Goal: Task Accomplishment & Management: Complete application form

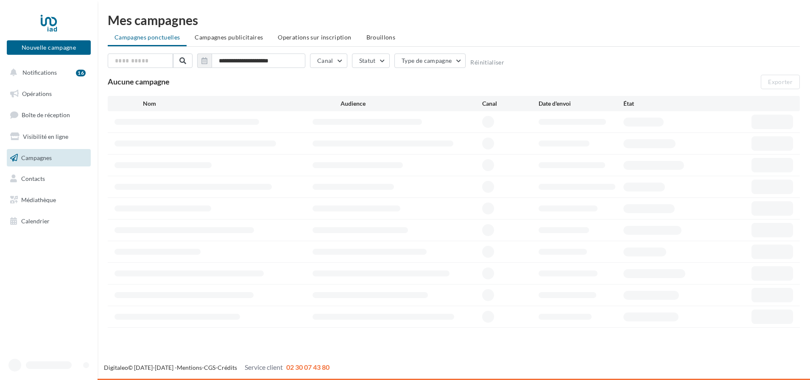
click at [31, 151] on link "Campagnes" at bounding box center [48, 158] width 87 height 18
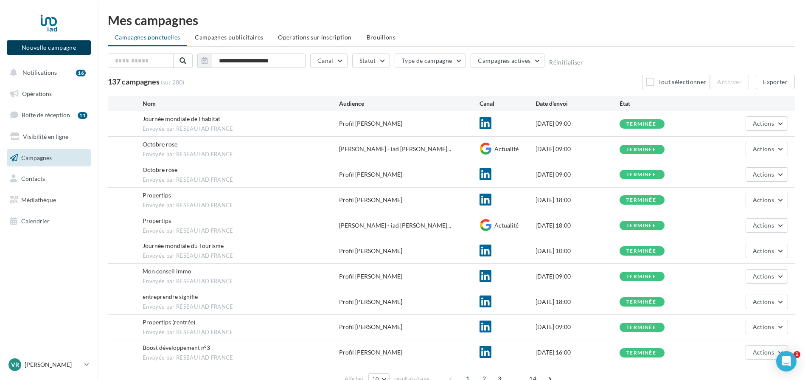
click at [47, 48] on button "Nouvelle campagne" at bounding box center [49, 47] width 84 height 14
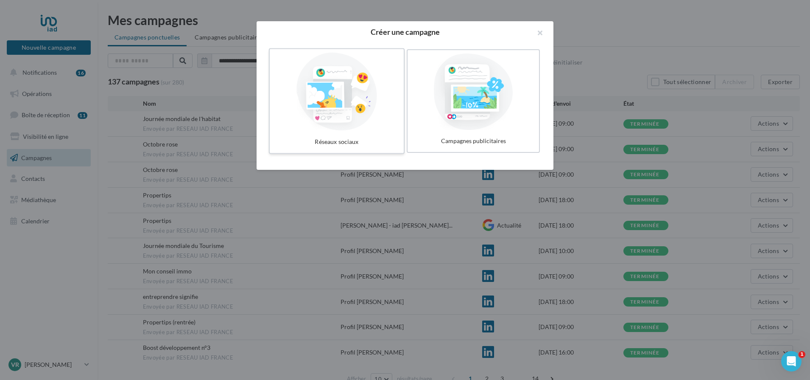
click at [319, 97] on div at bounding box center [336, 92] width 127 height 78
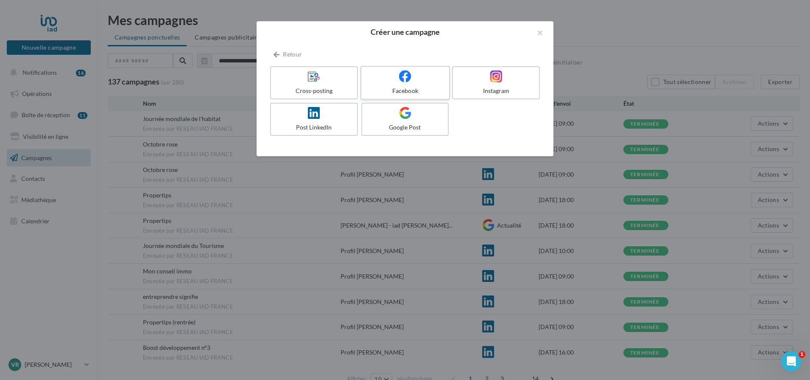
click at [404, 88] on div "Facebook" at bounding box center [405, 91] width 81 height 8
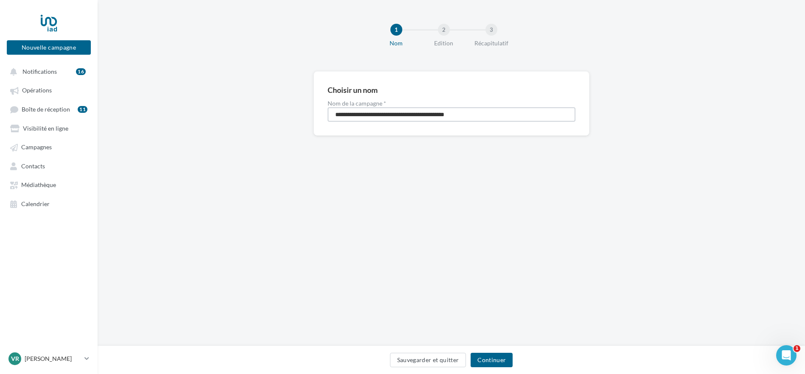
click at [346, 119] on input "**********" at bounding box center [451, 114] width 248 height 14
drag, startPoint x: 493, startPoint y: 113, endPoint x: 263, endPoint y: 108, distance: 229.9
click at [264, 111] on div "**********" at bounding box center [451, 117] width 707 height 92
type input "****"
click at [492, 358] on button "Continuer" at bounding box center [491, 360] width 42 height 14
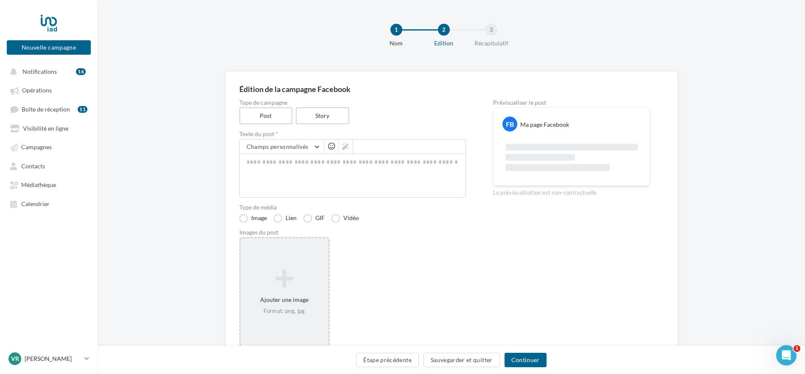
click at [288, 285] on icon at bounding box center [284, 278] width 81 height 20
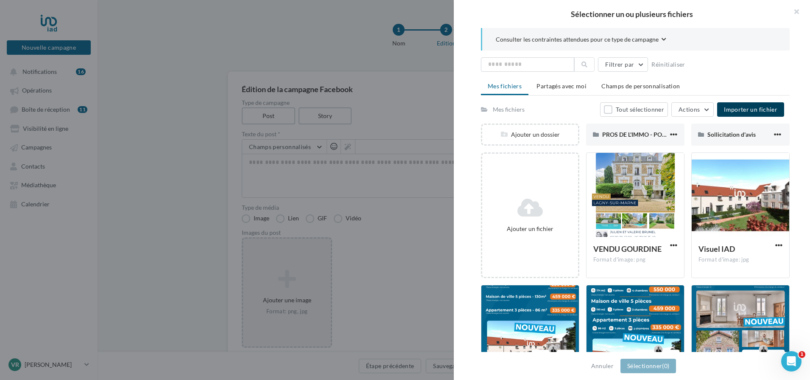
click at [739, 110] on span "Importer un fichier" at bounding box center [750, 109] width 53 height 7
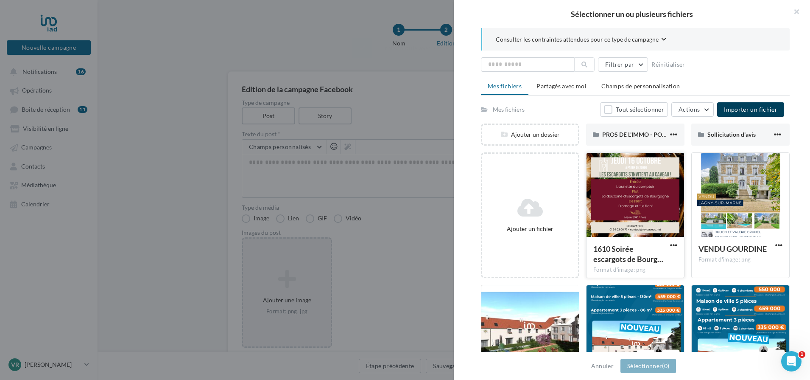
click at [626, 201] on div at bounding box center [636, 195] width 98 height 85
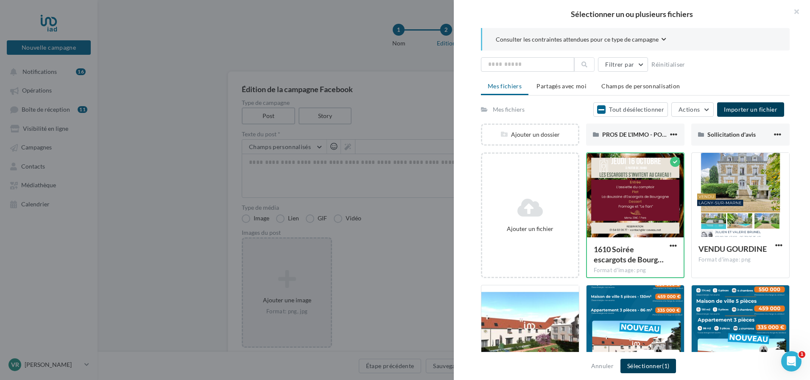
click at [641, 366] on button "Sélectionner (1)" at bounding box center [648, 365] width 56 height 14
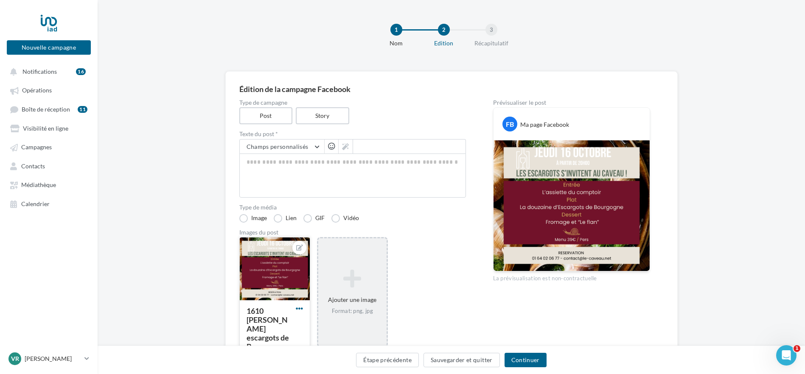
click at [300, 309] on span "button" at bounding box center [299, 308] width 7 height 7
click at [315, 290] on button "Supprimer" at bounding box center [338, 292] width 89 height 22
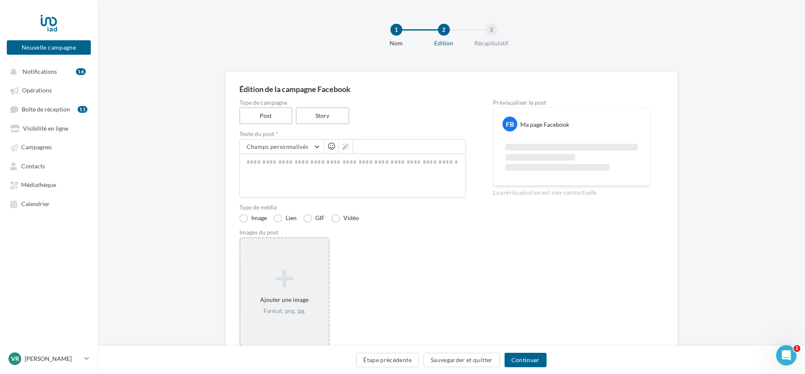
click at [277, 278] on icon at bounding box center [284, 278] width 81 height 20
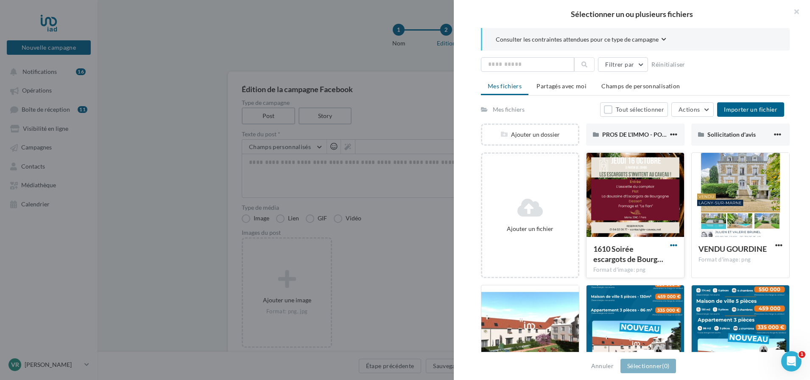
click at [670, 243] on span "button" at bounding box center [673, 244] width 7 height 7
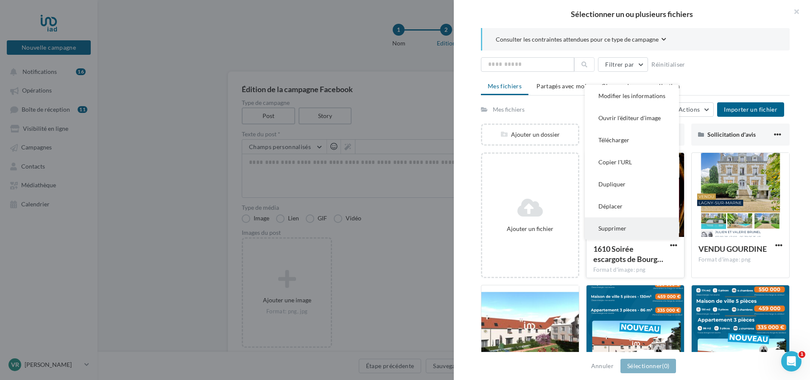
click at [608, 232] on button "Supprimer" at bounding box center [632, 228] width 94 height 22
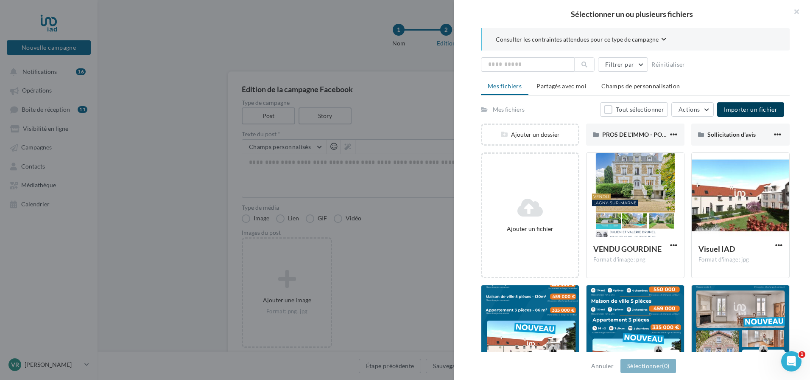
click at [723, 111] on button "Importer un fichier" at bounding box center [750, 109] width 67 height 14
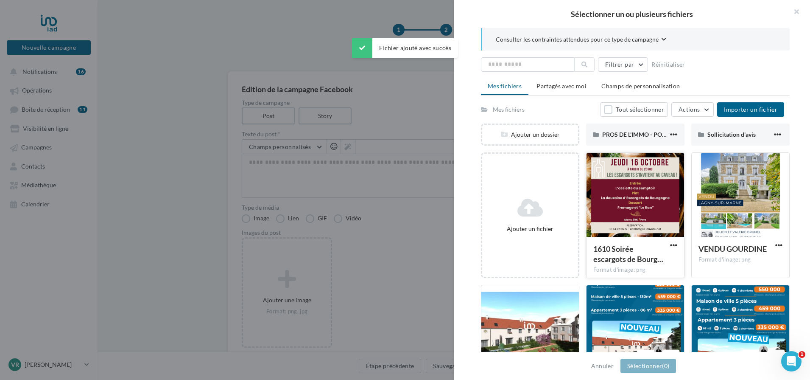
click at [617, 208] on div at bounding box center [636, 195] width 98 height 85
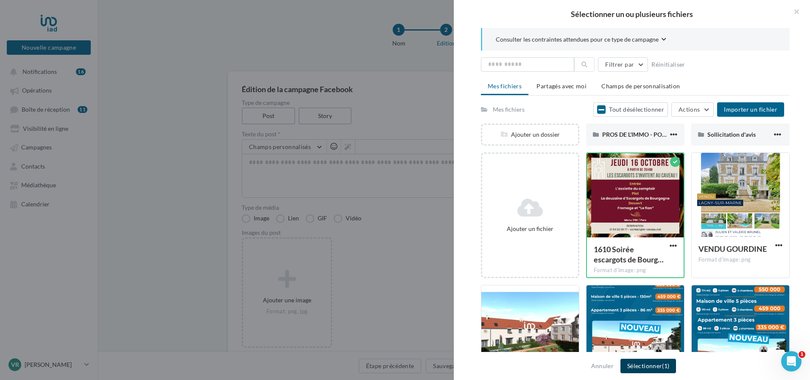
click at [642, 366] on button "Sélectionner (1)" at bounding box center [648, 365] width 56 height 14
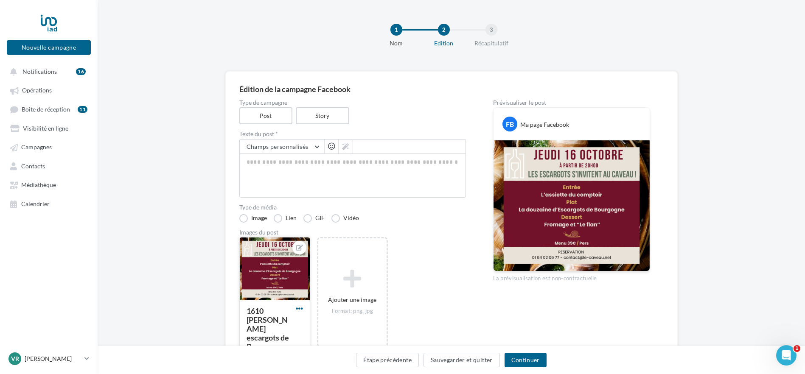
click at [300, 309] on span "button" at bounding box center [299, 308] width 7 height 7
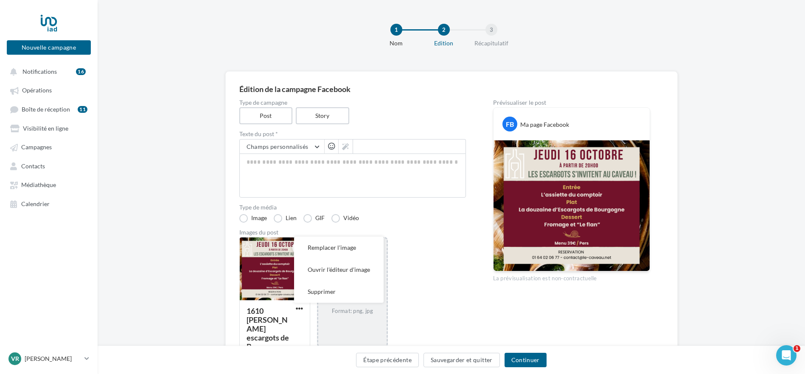
click at [312, 293] on button "Supprimer" at bounding box center [338, 292] width 89 height 22
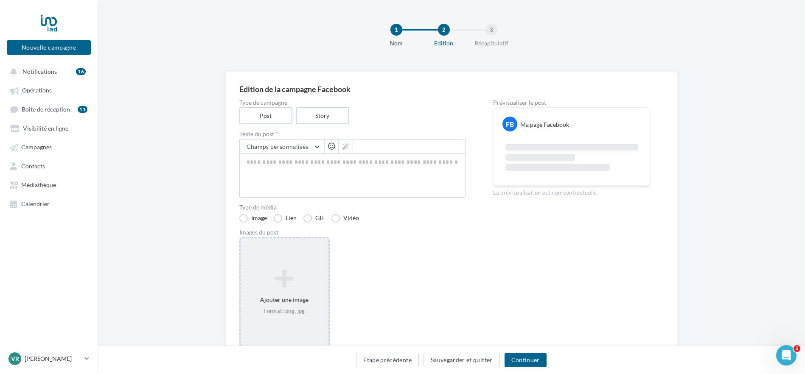
click at [294, 281] on icon at bounding box center [284, 278] width 81 height 20
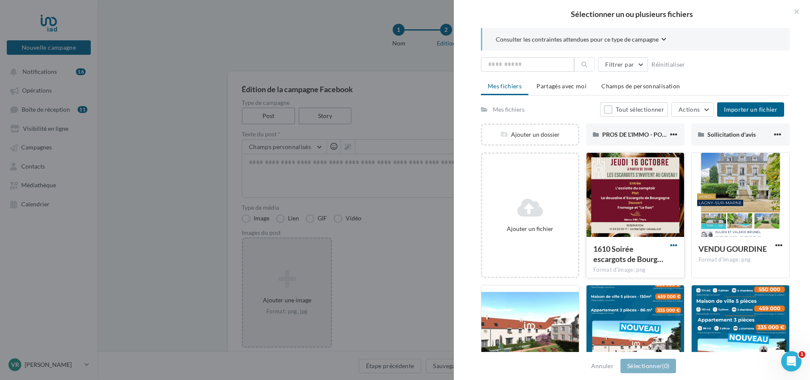
click at [670, 245] on span "button" at bounding box center [673, 244] width 7 height 7
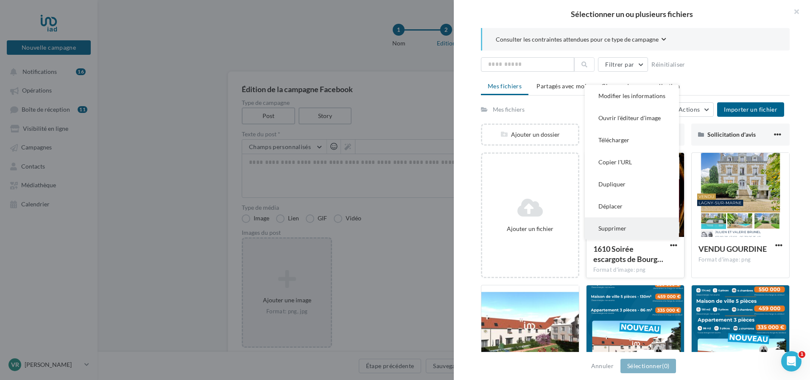
click at [609, 230] on button "Supprimer" at bounding box center [632, 228] width 94 height 22
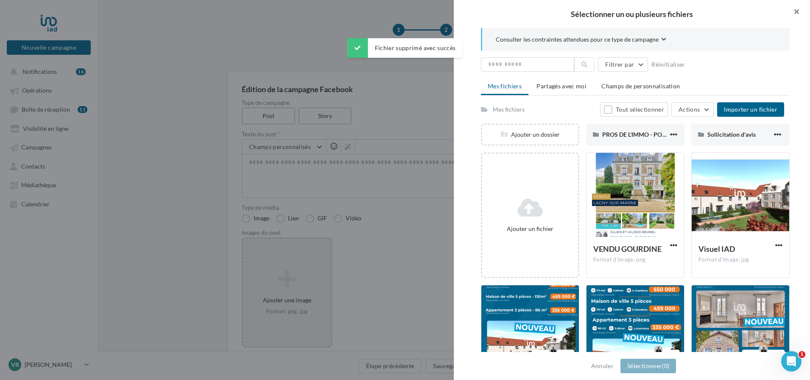
click at [796, 13] on button "button" at bounding box center [793, 12] width 34 height 25
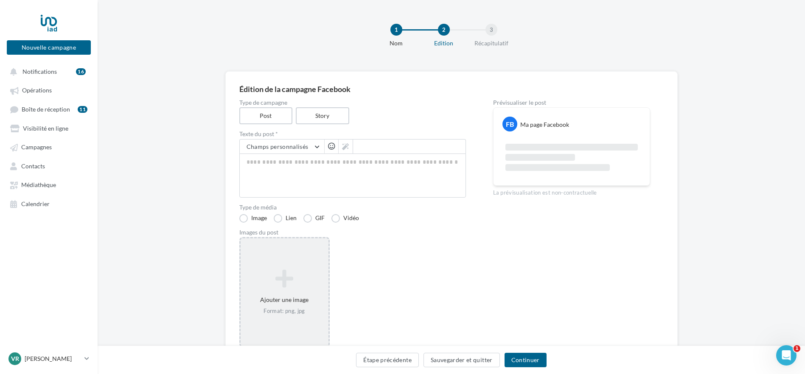
click at [295, 298] on div "Ajouter une image Format: png, jpg" at bounding box center [284, 292] width 88 height 54
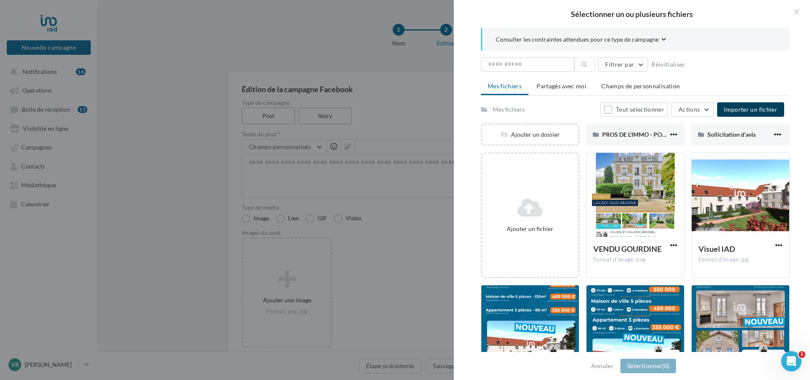
click at [748, 110] on span "Importer un fichier" at bounding box center [750, 109] width 53 height 7
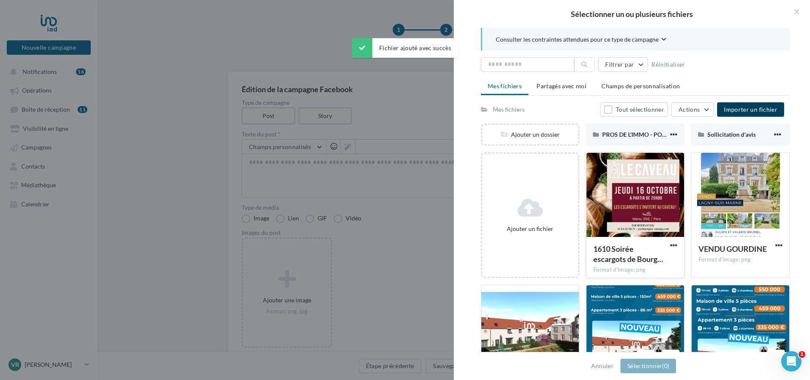
click at [628, 218] on div at bounding box center [636, 195] width 98 height 85
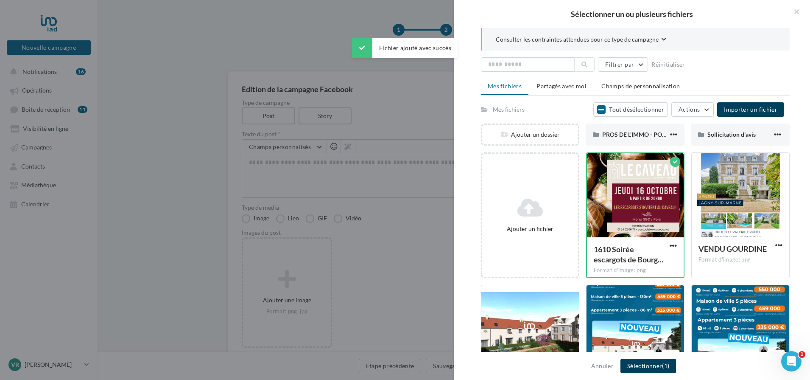
click at [631, 362] on button "Sélectionner (1)" at bounding box center [648, 365] width 56 height 14
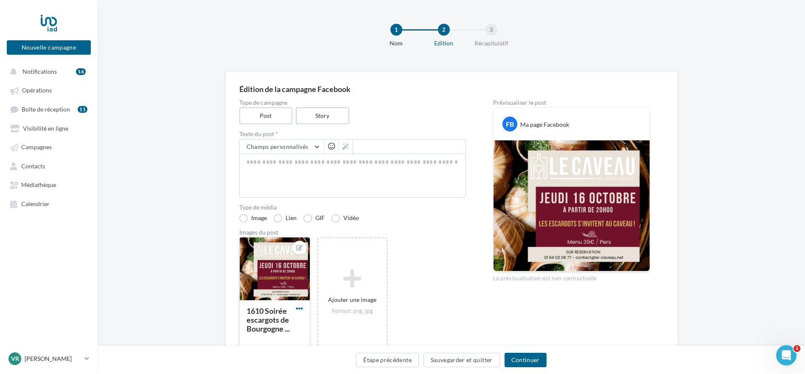
click at [298, 309] on span "button" at bounding box center [299, 308] width 7 height 7
click at [316, 294] on button "Supprimer" at bounding box center [338, 292] width 89 height 22
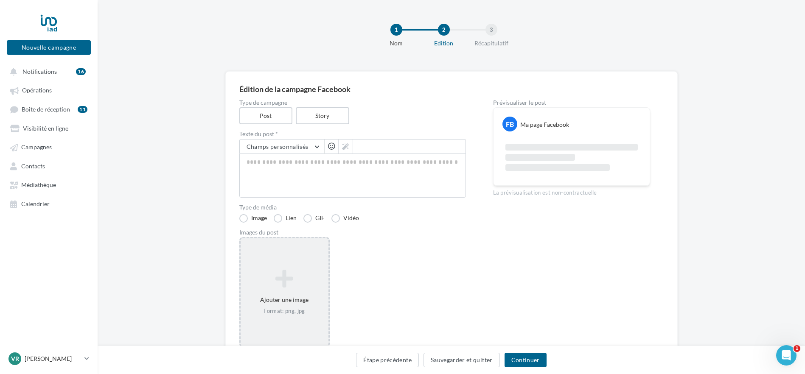
click at [292, 301] on div "Ajouter une image Format: png, jpg" at bounding box center [284, 292] width 88 height 54
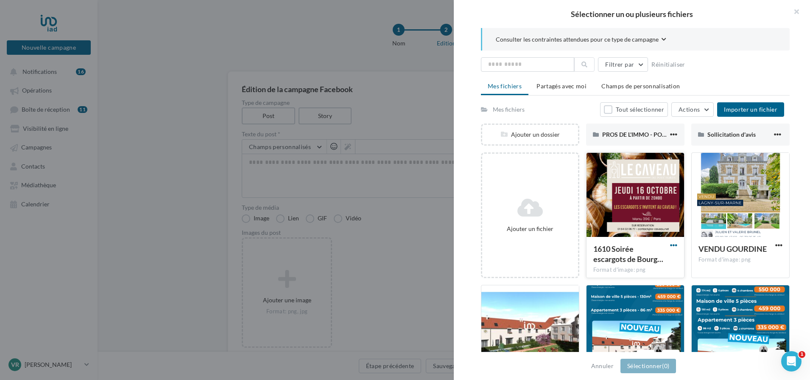
click at [670, 245] on span "button" at bounding box center [673, 244] width 7 height 7
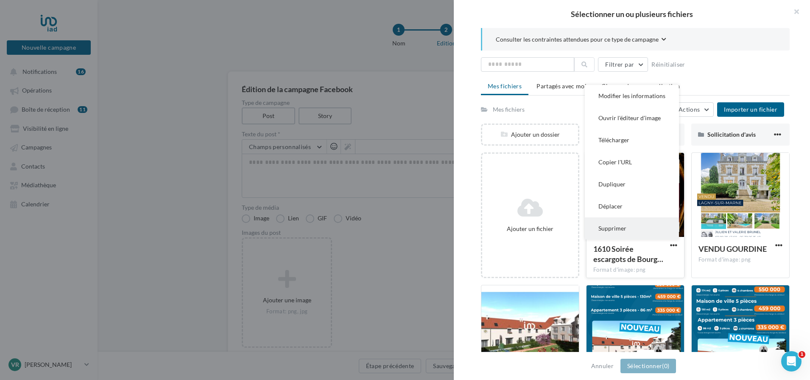
click at [610, 230] on button "Supprimer" at bounding box center [632, 228] width 94 height 22
